Goal: Connect with others: Connect with others

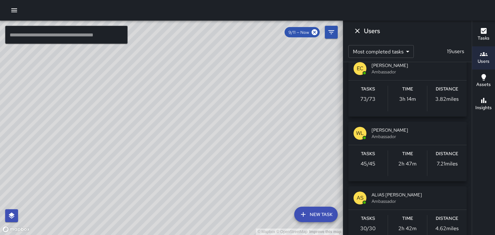
scroll to position [9, 0]
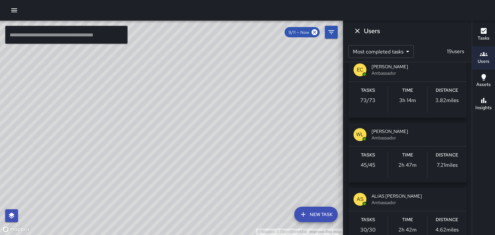
click at [435, 74] on span "Ambassador" at bounding box center [417, 73] width 90 height 6
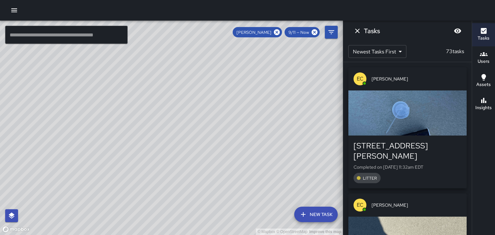
scroll to position [0, 0]
click at [439, 125] on div "button" at bounding box center [407, 113] width 118 height 45
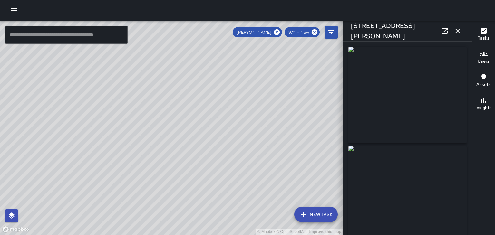
type input "**********"
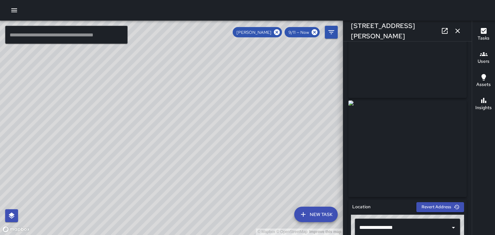
scroll to position [44, 0]
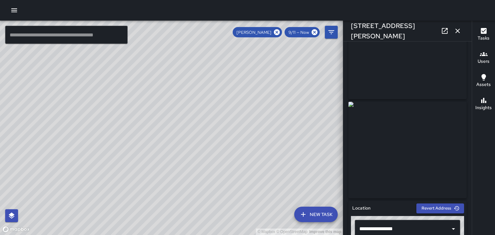
click at [457, 30] on icon "button" at bounding box center [458, 31] width 8 height 8
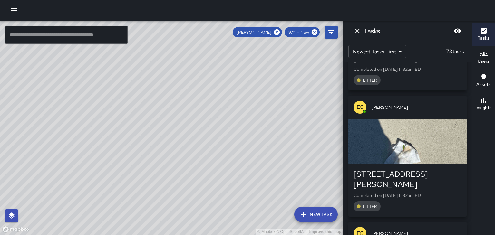
scroll to position [98, 0]
click at [444, 135] on div "button" at bounding box center [407, 141] width 118 height 45
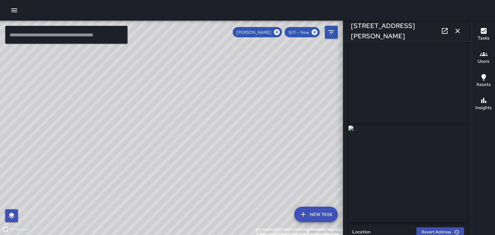
scroll to position [20, 0]
click at [458, 31] on icon "button" at bounding box center [457, 31] width 5 height 5
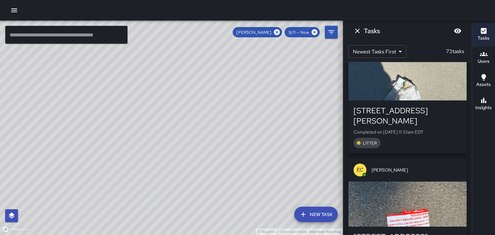
scroll to position [162, 0]
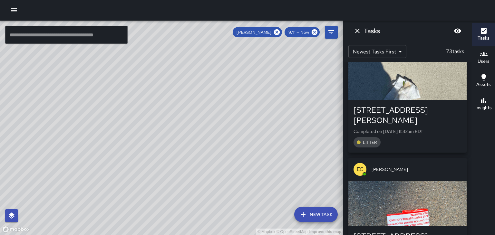
click at [440, 158] on div "EC [PERSON_NAME]" at bounding box center [407, 169] width 118 height 23
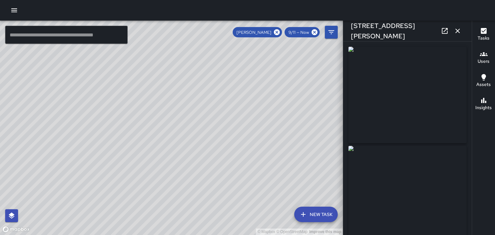
type input "**********"
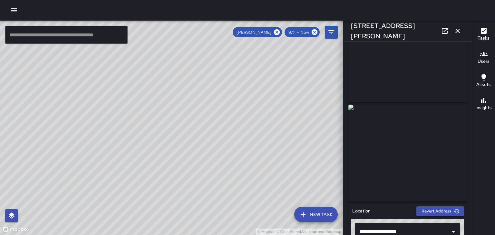
scroll to position [39, 0]
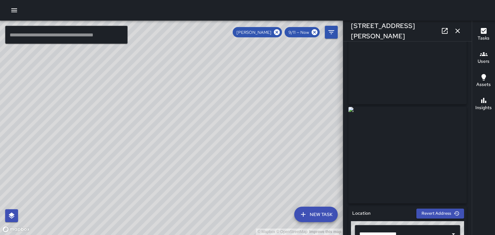
click at [463, 30] on button "button" at bounding box center [457, 30] width 13 height 13
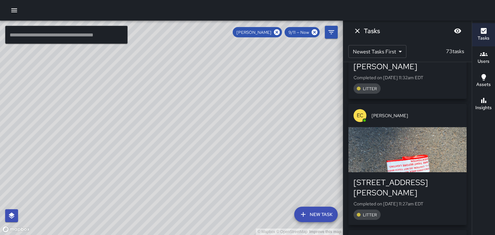
scroll to position [227, 0]
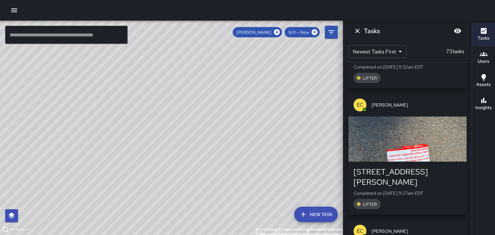
click at [446, 124] on div "button" at bounding box center [407, 139] width 118 height 45
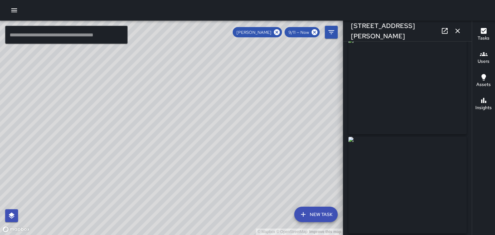
scroll to position [9, 0]
click at [462, 35] on button "button" at bounding box center [457, 30] width 13 height 13
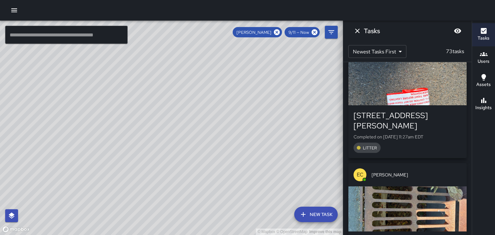
scroll to position [298, 0]
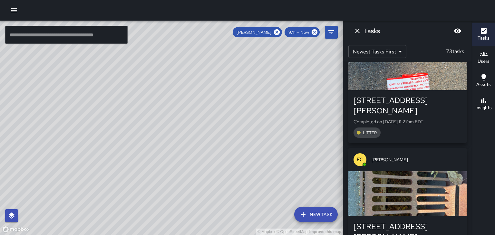
click at [442, 171] on div "button" at bounding box center [407, 193] width 118 height 45
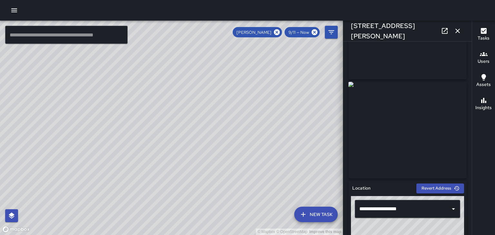
scroll to position [0, 0]
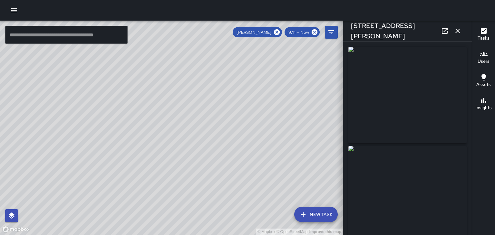
click at [457, 31] on icon "button" at bounding box center [457, 31] width 5 height 5
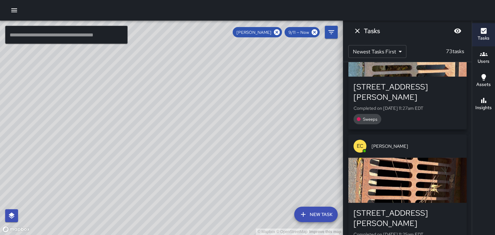
scroll to position [438, 0]
click at [437, 158] on div "button" at bounding box center [407, 180] width 118 height 45
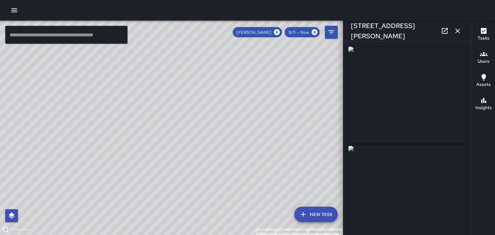
type input "**********"
click at [459, 35] on button "button" at bounding box center [457, 30] width 13 height 13
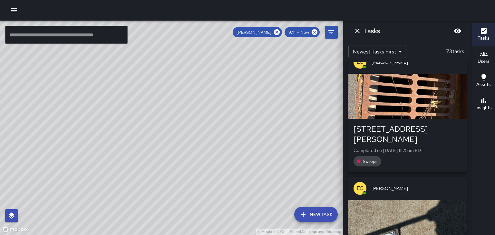
scroll to position [526, 0]
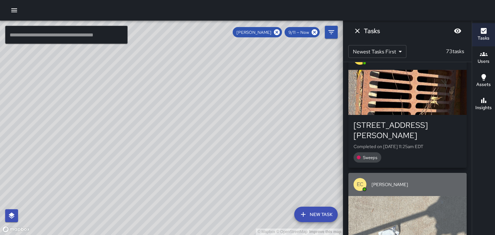
click at [435, 181] on span "[PERSON_NAME]" at bounding box center [417, 184] width 90 height 6
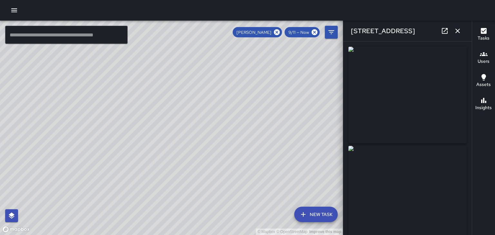
scroll to position [824, 0]
